Goal: Transaction & Acquisition: Purchase product/service

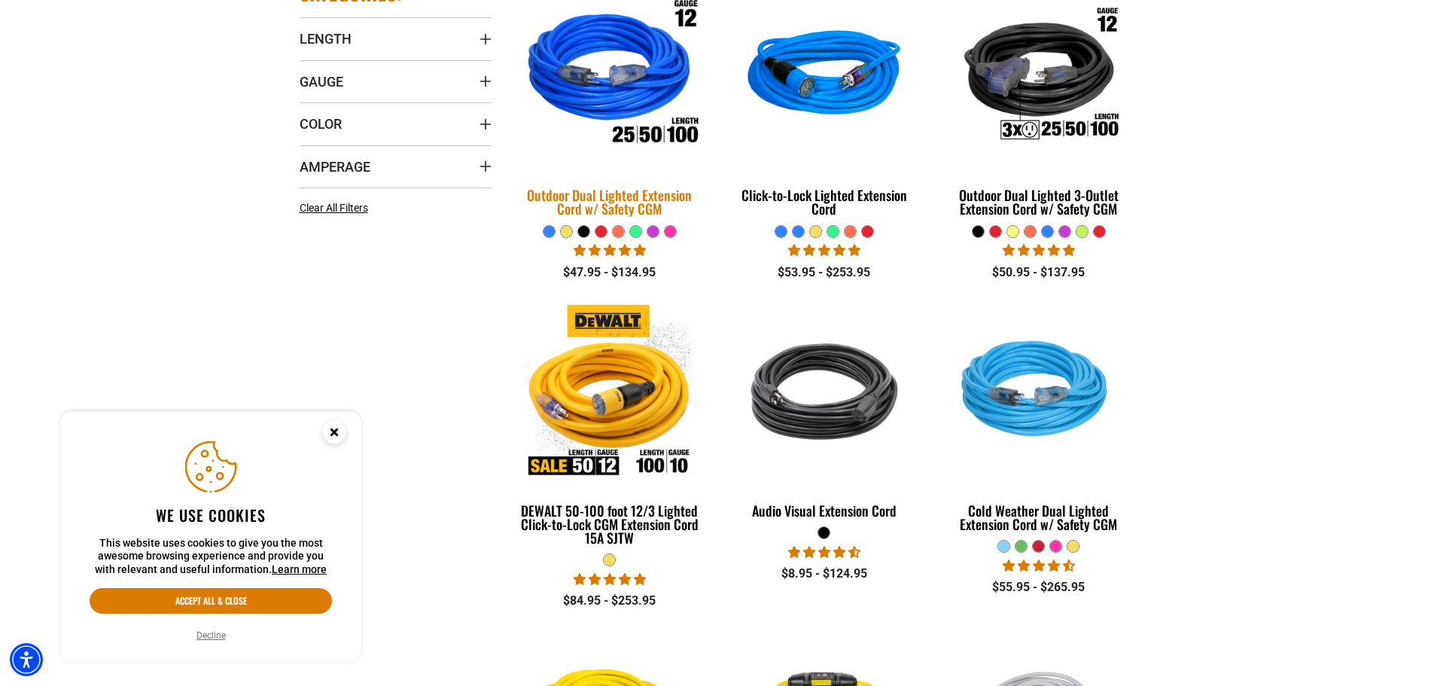
scroll to position [151, 0]
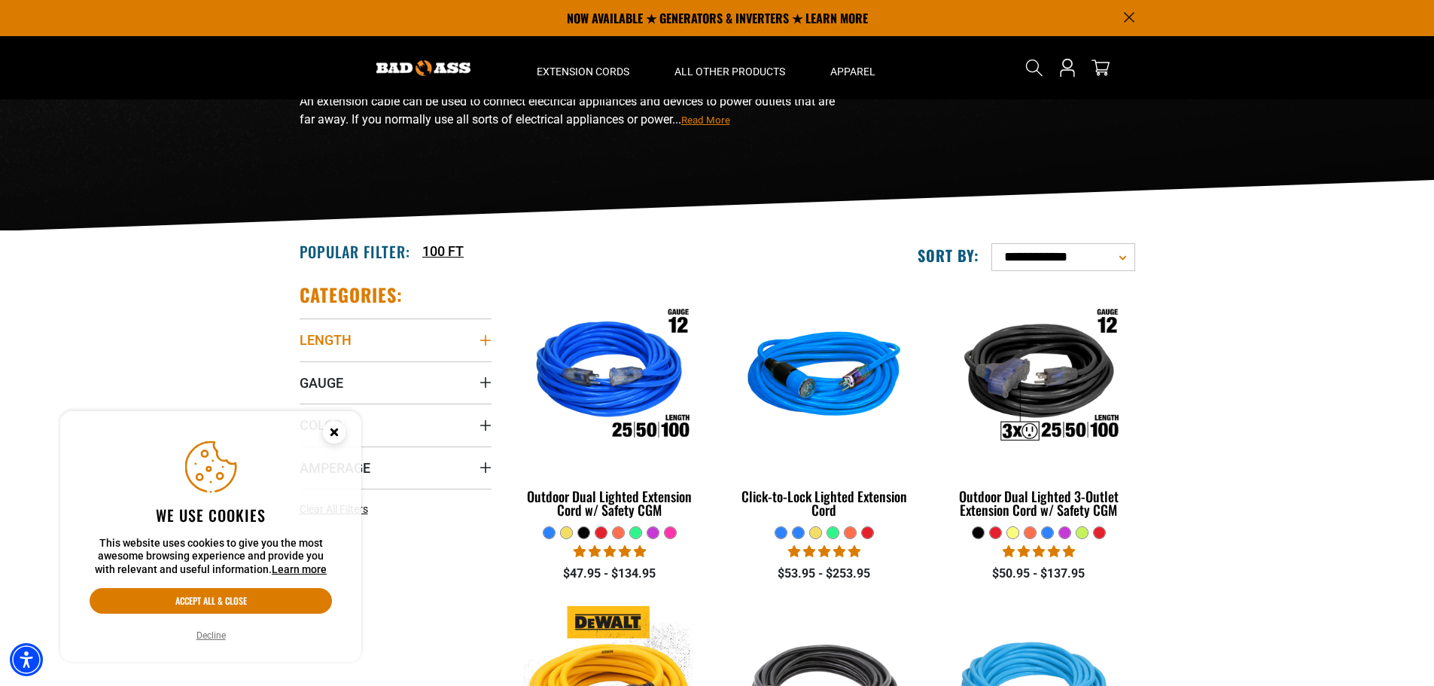
click at [473, 339] on summary "Length" at bounding box center [396, 339] width 192 height 42
click at [333, 433] on icon "Close this option" at bounding box center [333, 431] width 5 height 5
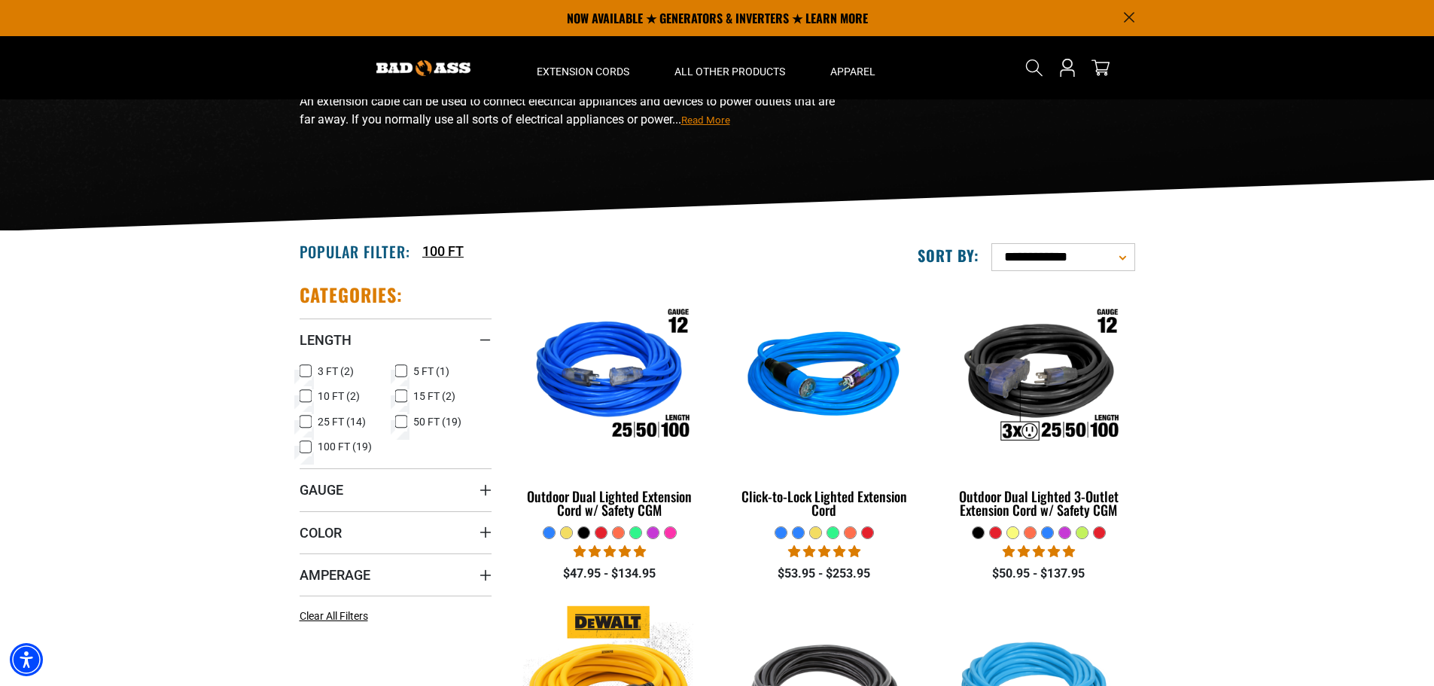
click at [300, 445] on icon at bounding box center [306, 447] width 12 height 20
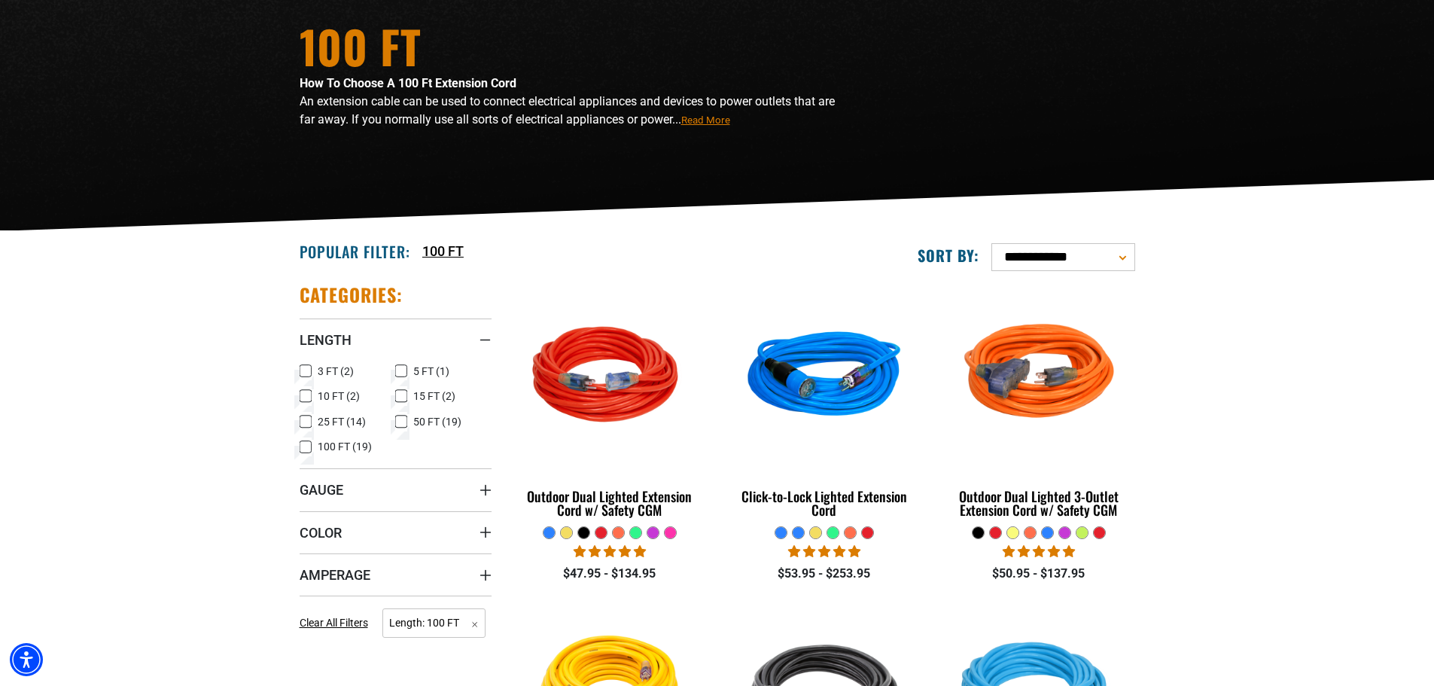
scroll to position [301, 0]
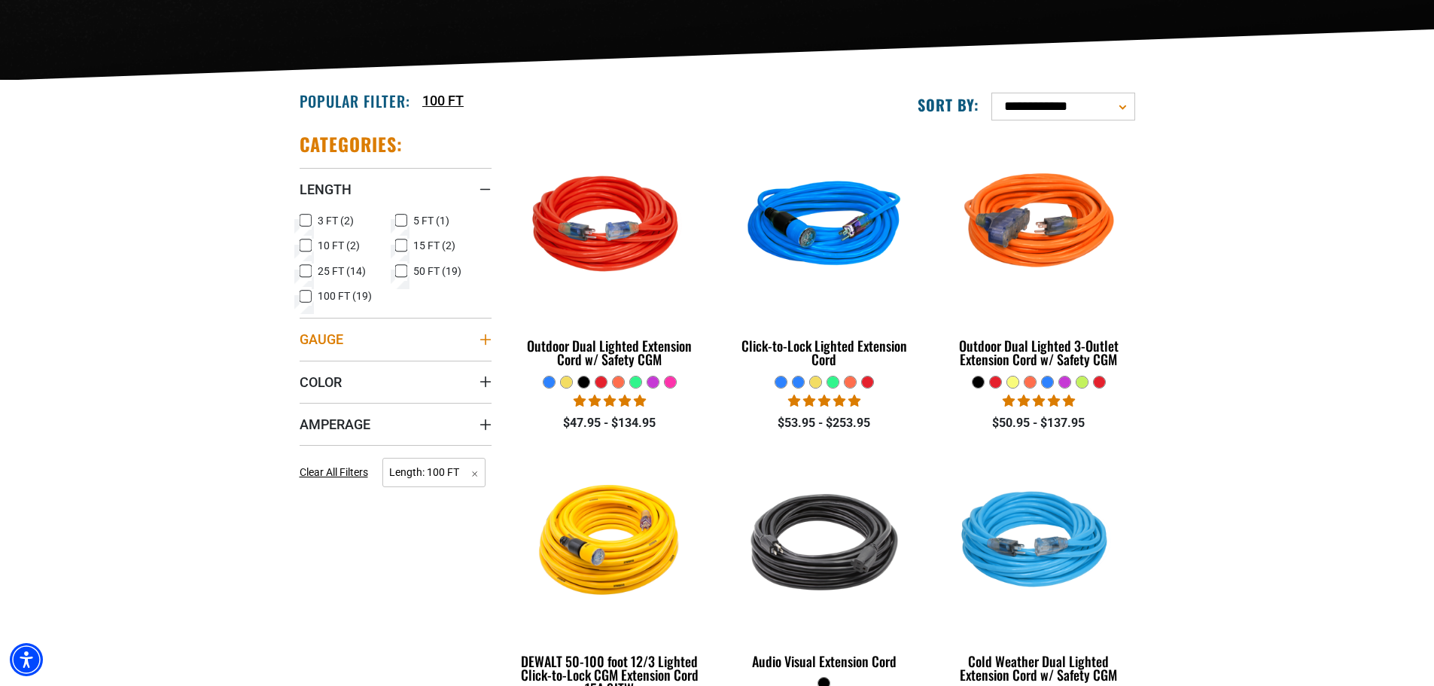
click at [410, 342] on summary "Gauge" at bounding box center [396, 339] width 192 height 42
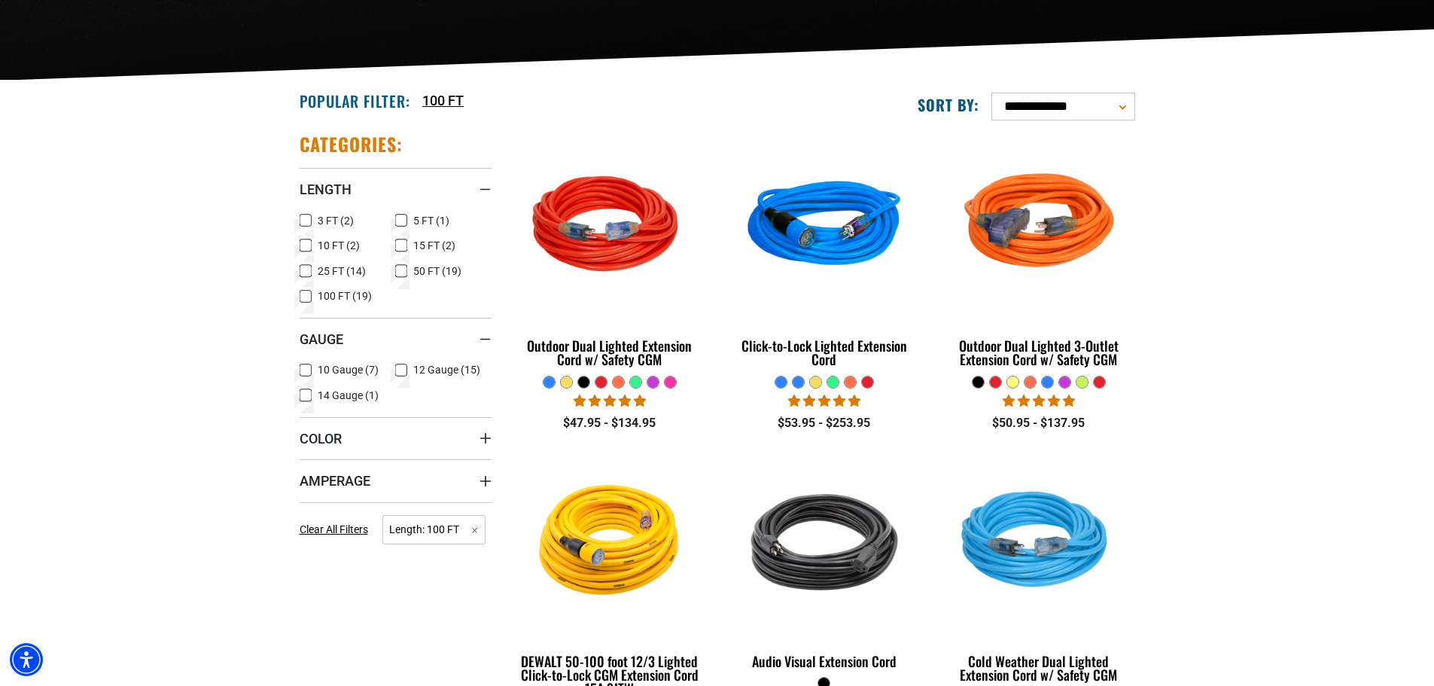
click at [402, 370] on icon at bounding box center [401, 371] width 12 height 20
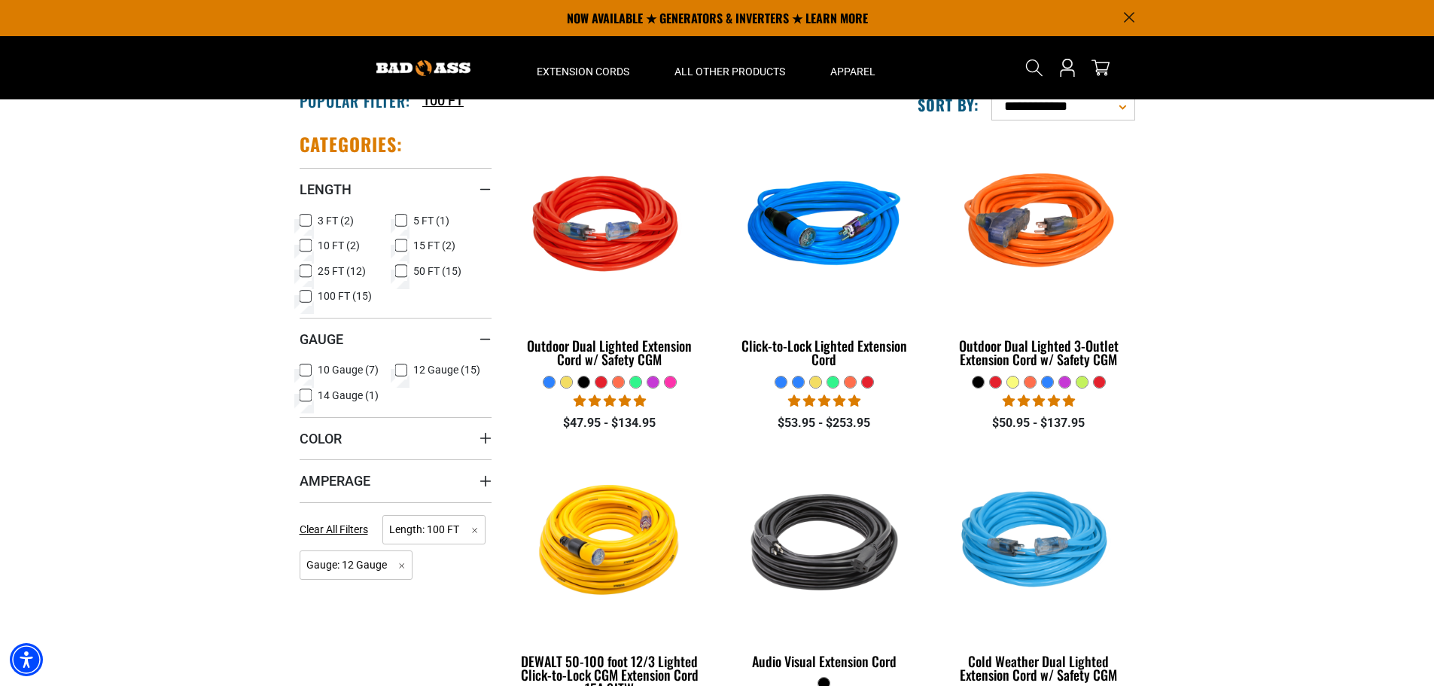
scroll to position [376, 0]
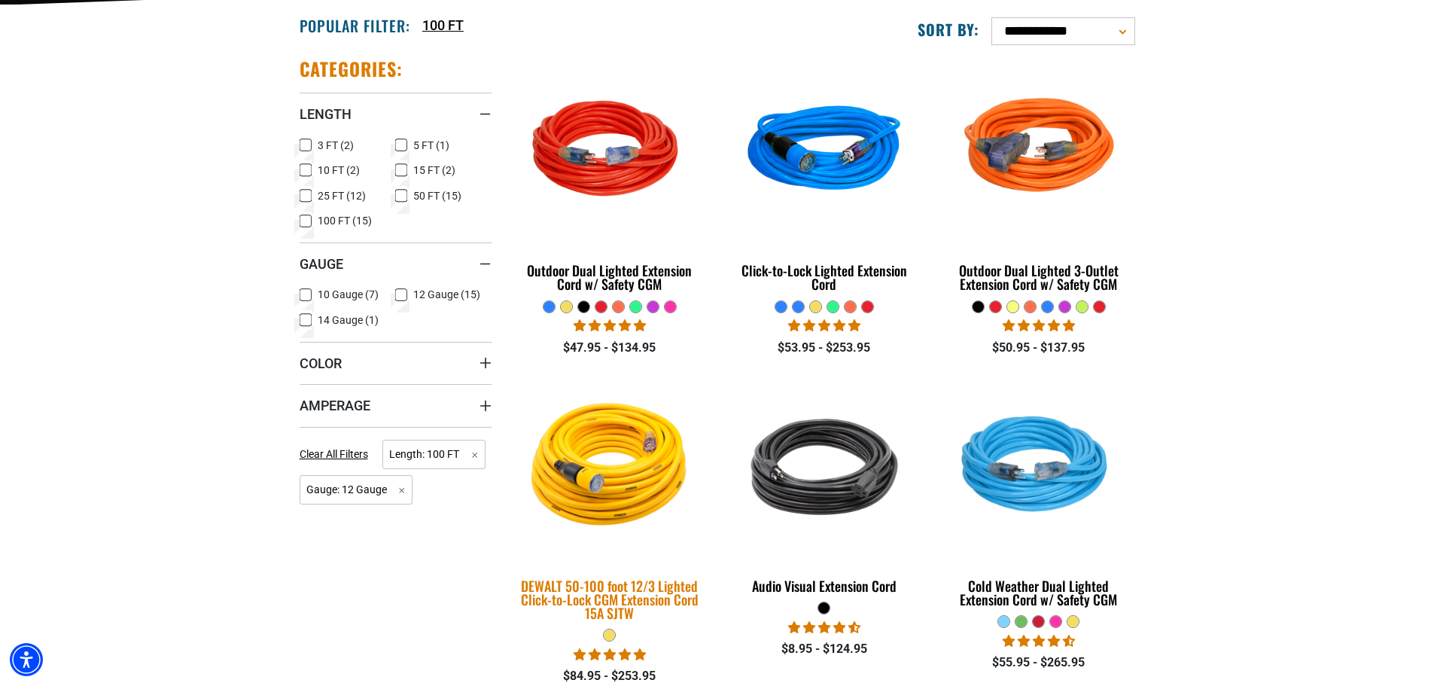
click at [612, 482] on img at bounding box center [609, 466] width 211 height 193
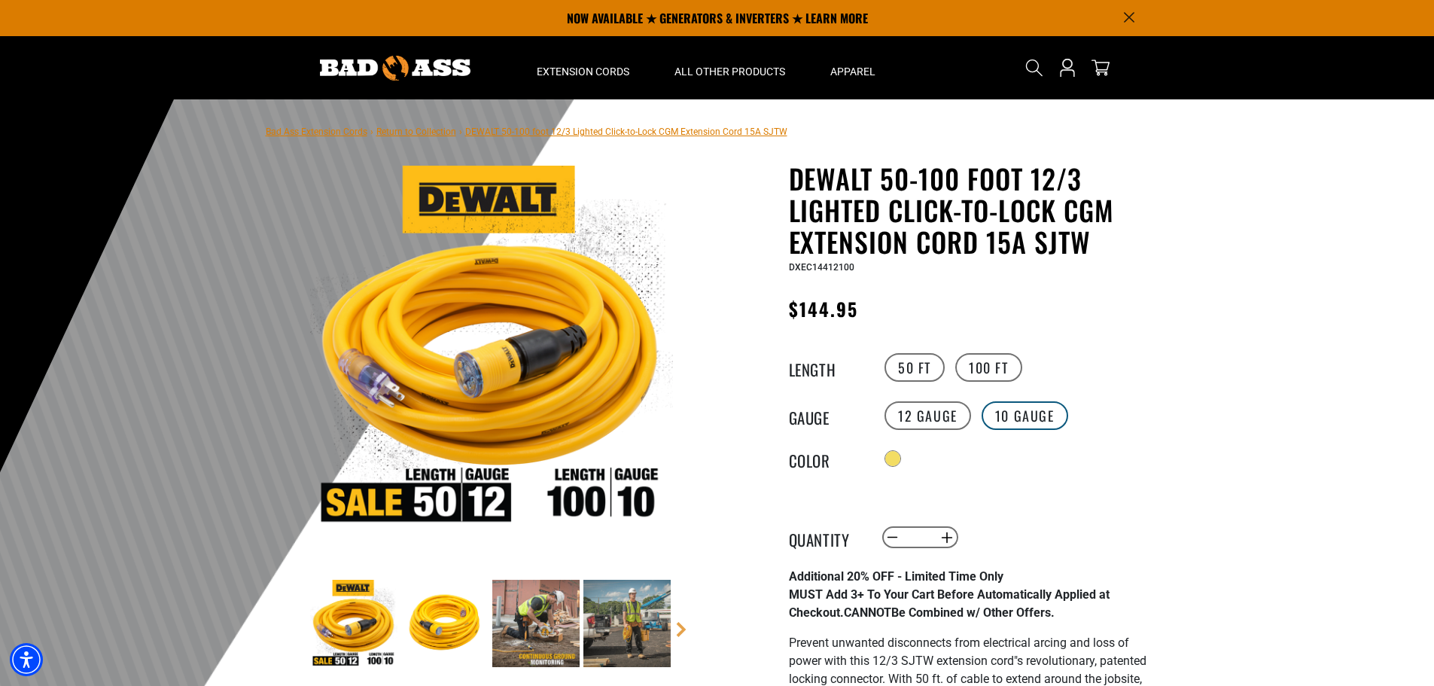
click at [998, 421] on label "10 Gauge" at bounding box center [1024, 415] width 87 height 29
click at [939, 420] on label "12 Gauge" at bounding box center [927, 415] width 87 height 29
click at [834, 266] on span "DXEC14412100" at bounding box center [821, 267] width 65 height 11
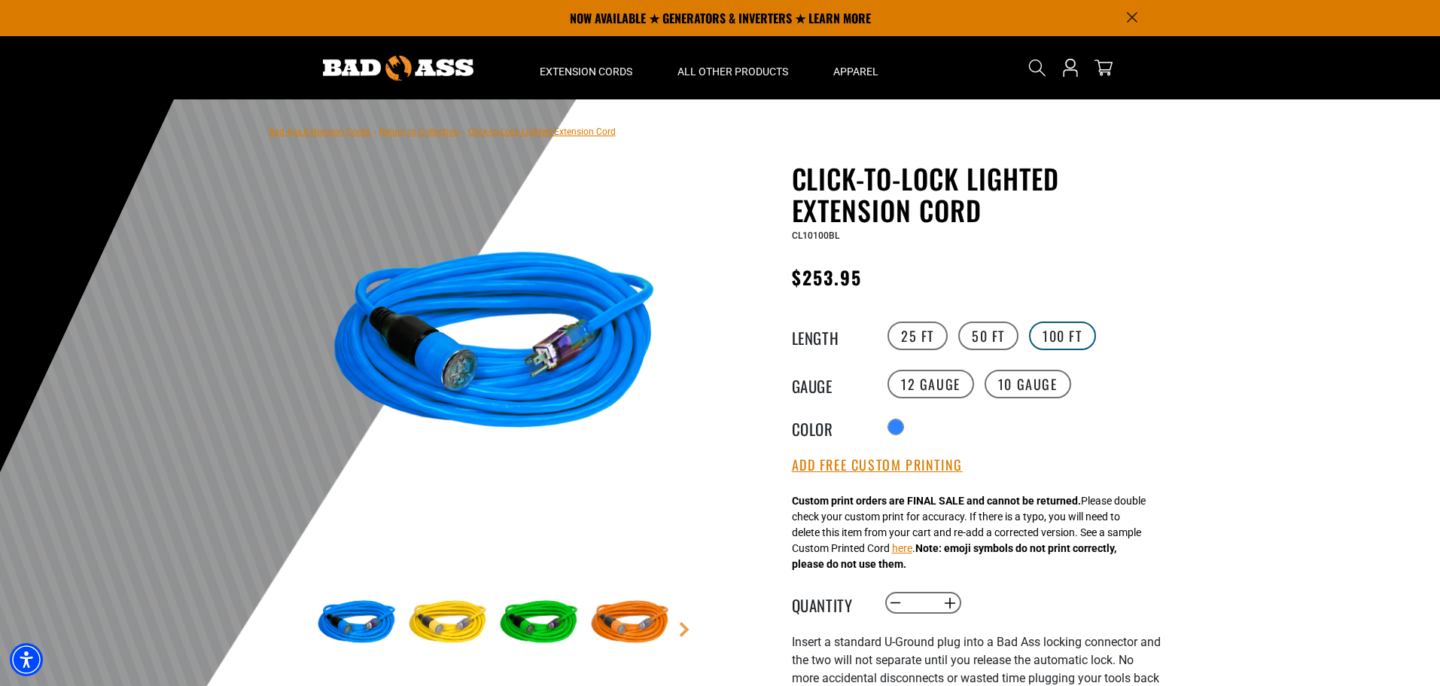
click at [1060, 323] on label "100 FT" at bounding box center [1062, 335] width 67 height 29
click at [1052, 366] on variant-radios "Length 25 FT 50 FT 100 FT Gauge 12 Gauge 10 Gauge Color" at bounding box center [976, 378] width 369 height 119
click at [1048, 382] on label "10 Gauge" at bounding box center [1027, 384] width 87 height 29
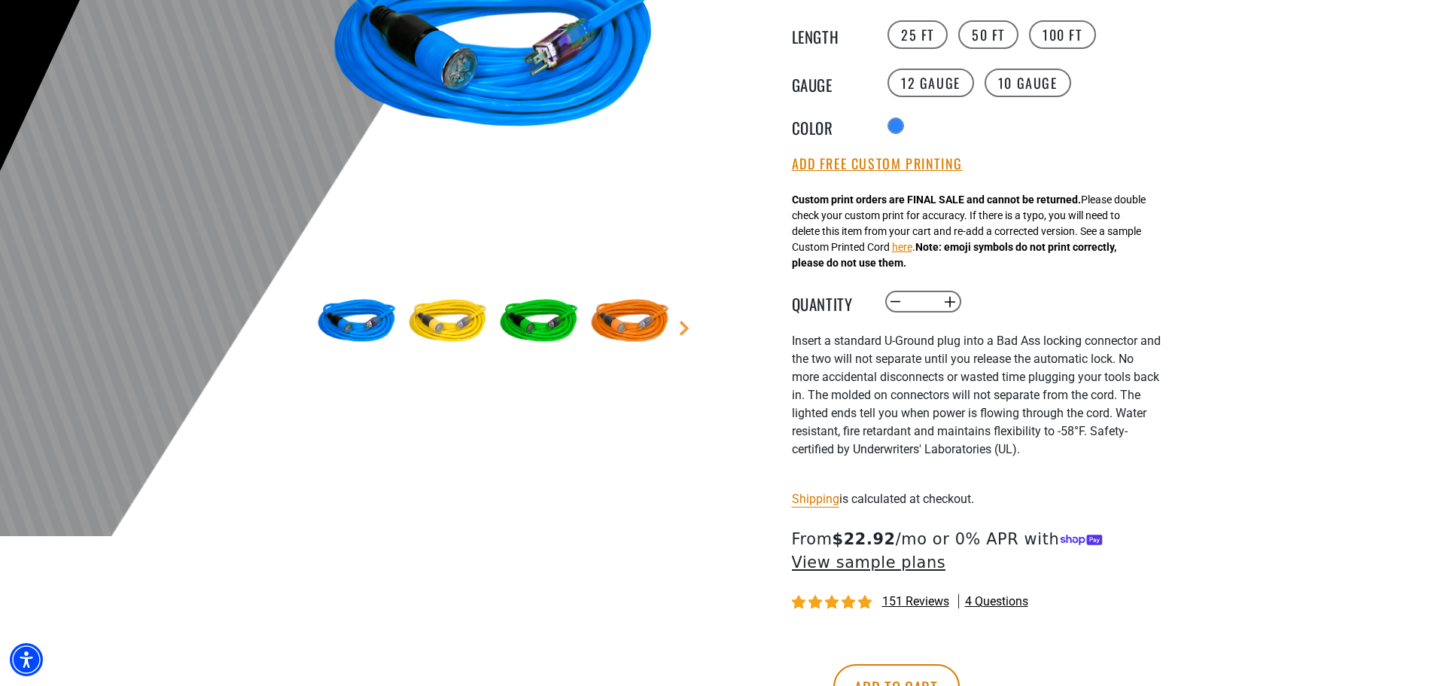
scroll to position [376, 0]
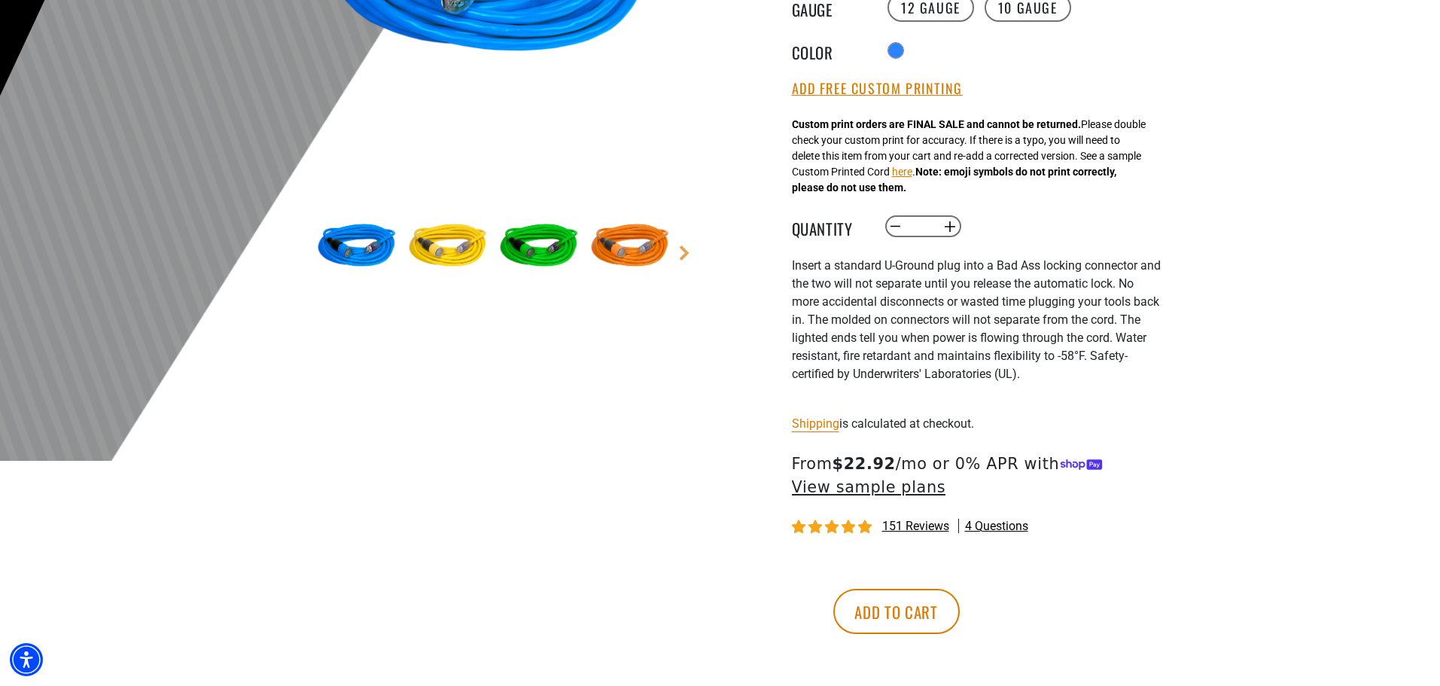
click at [930, 528] on span "151 reviews" at bounding box center [915, 526] width 67 height 14
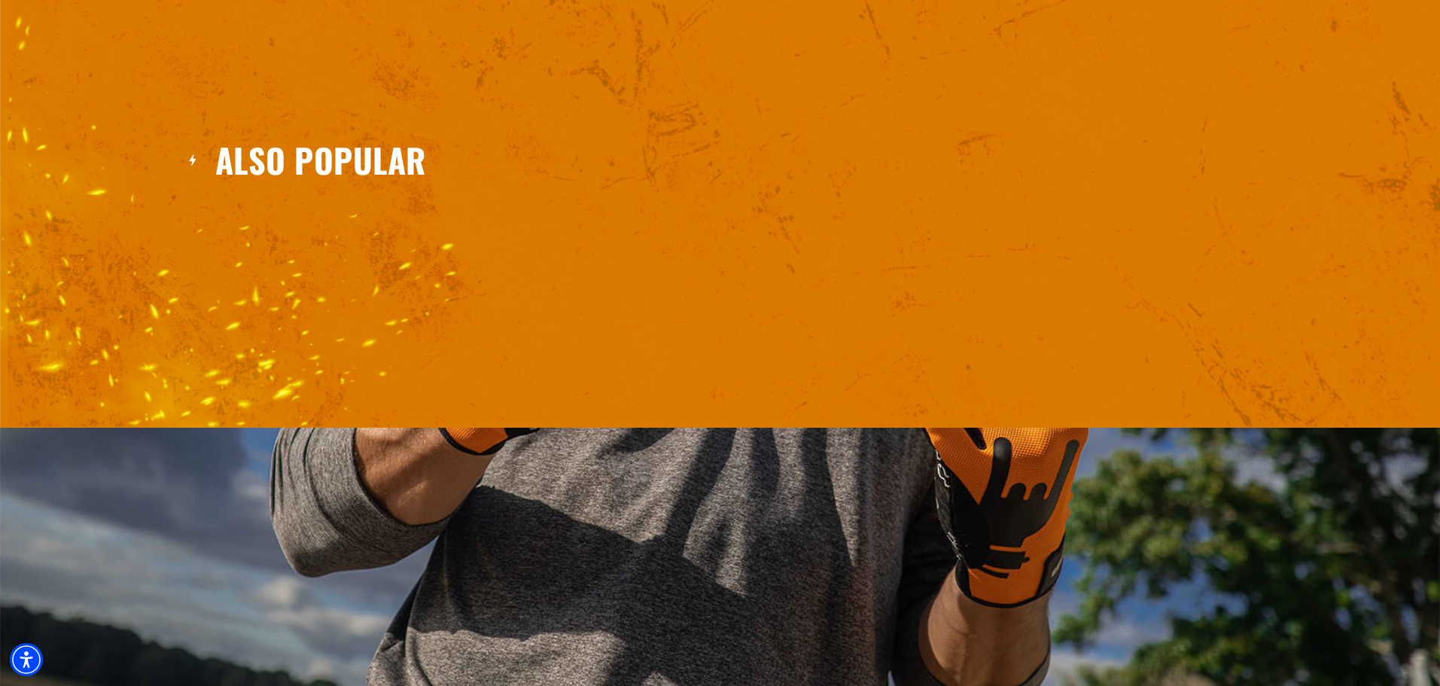
scroll to position [2775, 0]
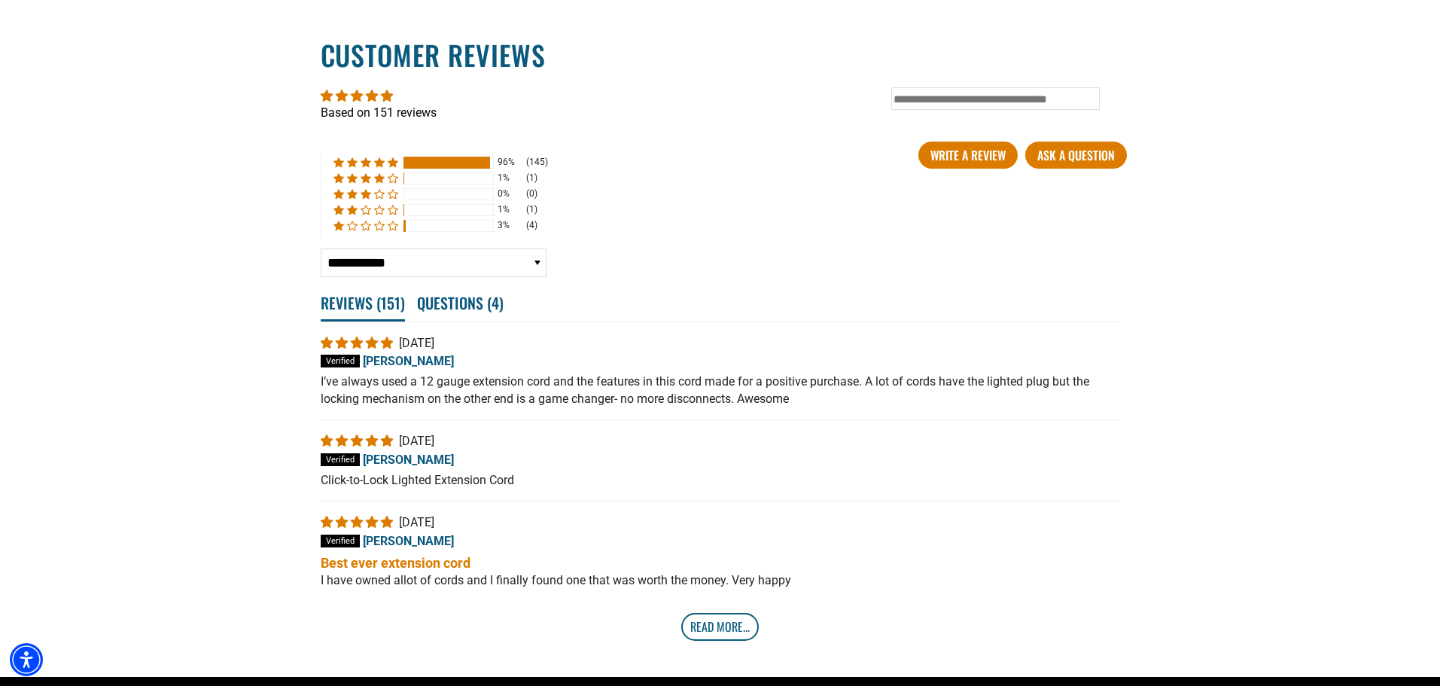
click at [724, 633] on link "Read More..." at bounding box center [720, 626] width 78 height 27
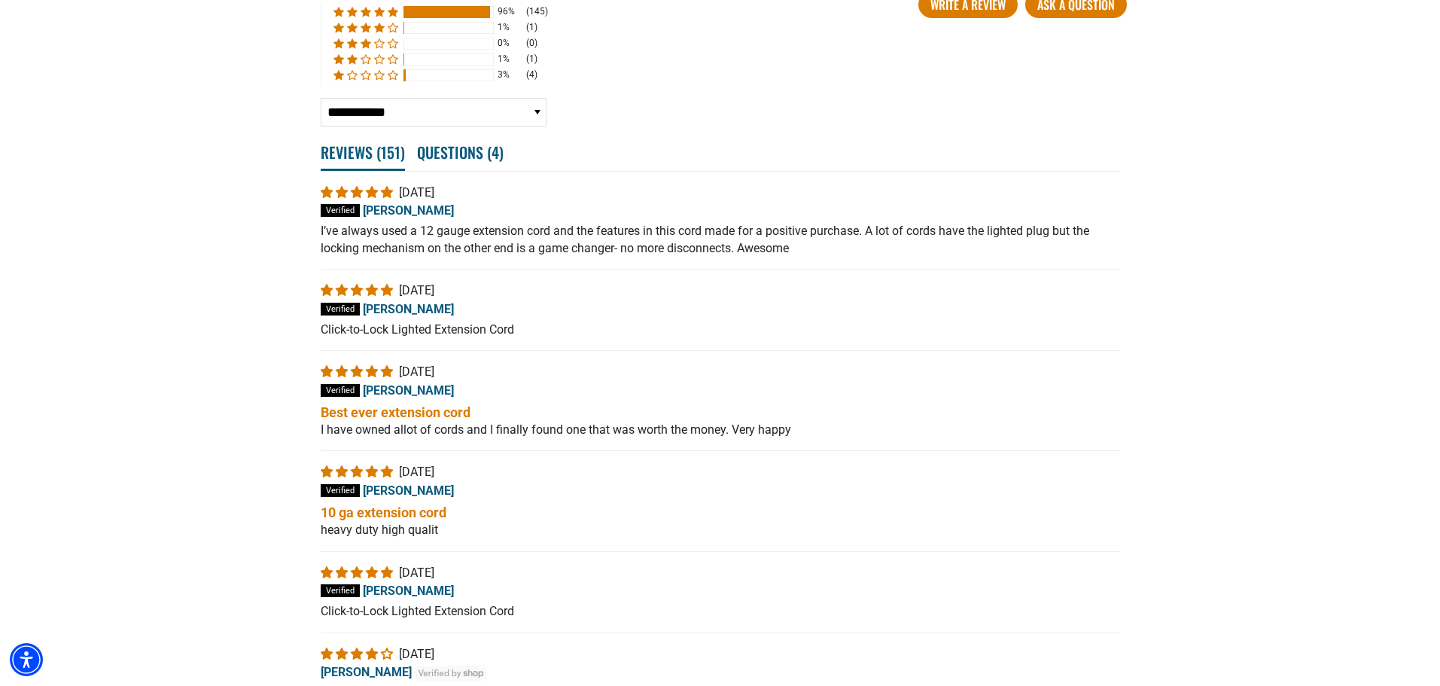
scroll to position [3076, 0]
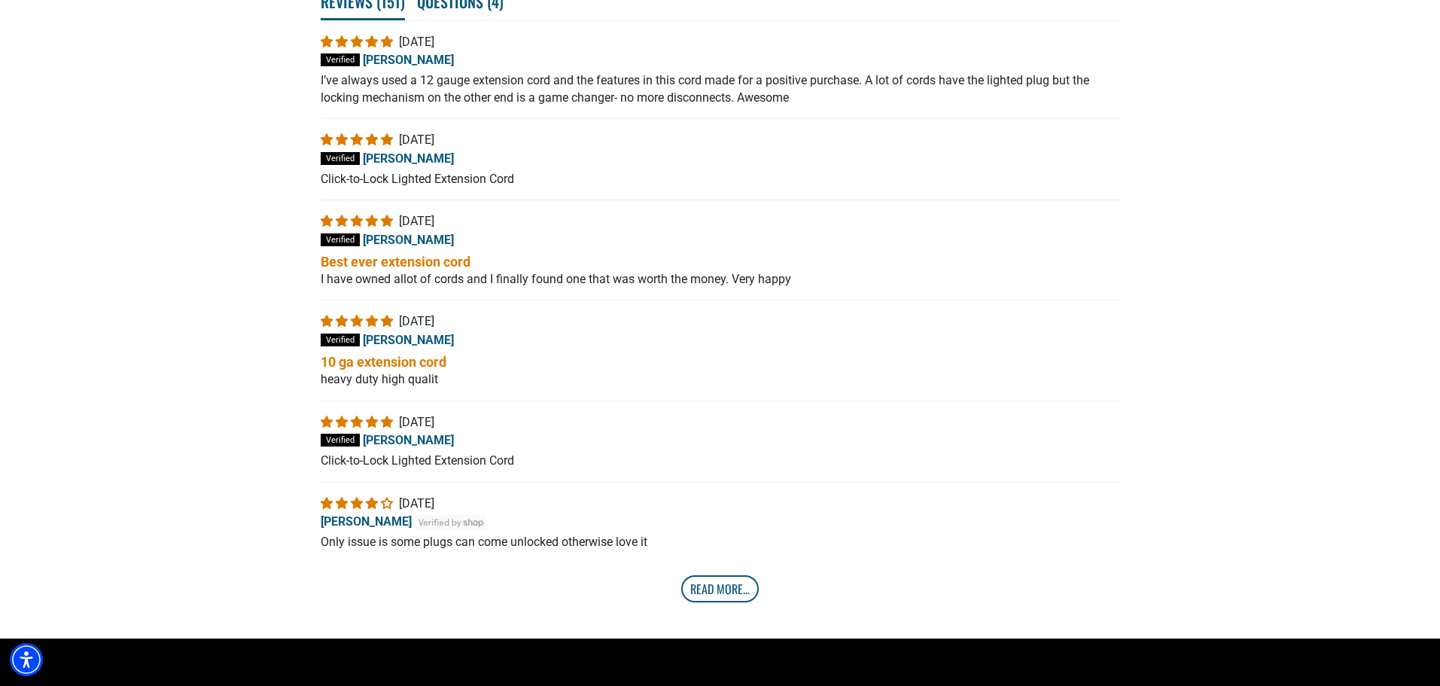
click at [731, 595] on link "Read More..." at bounding box center [720, 588] width 78 height 27
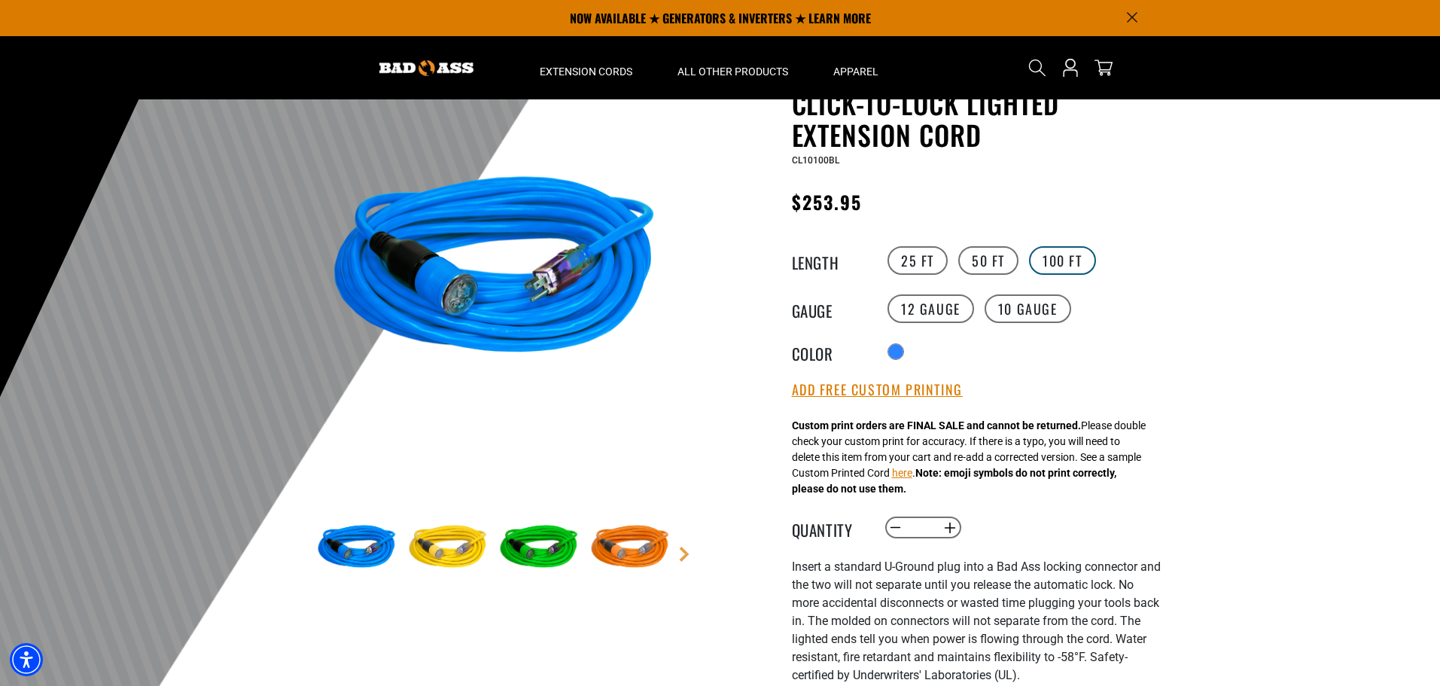
scroll to position [0, 0]
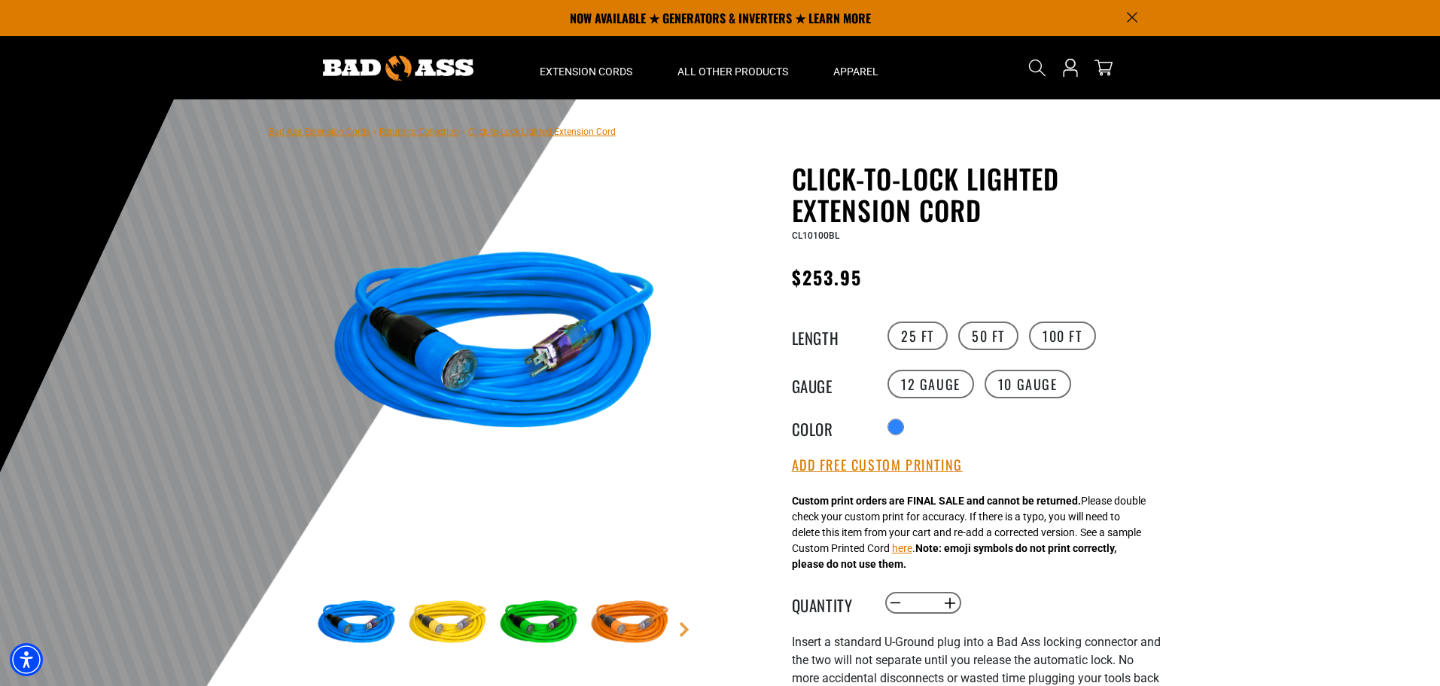
click at [809, 237] on span "CL10100BL" at bounding box center [815, 235] width 47 height 11
